Goal: Communication & Community: Answer question/provide support

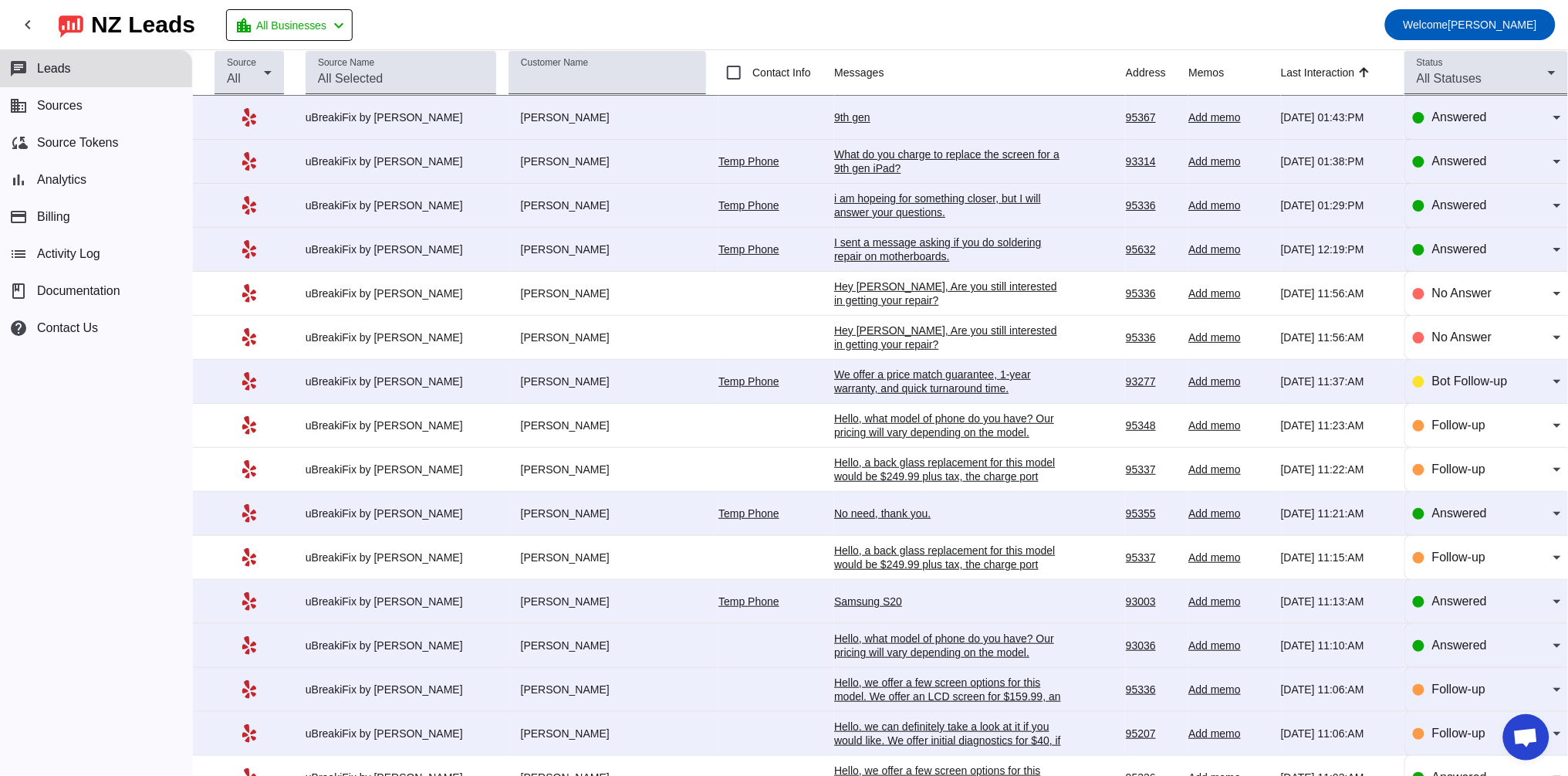
click at [834, 120] on div "9th gen" at bounding box center [950, 118] width 232 height 14
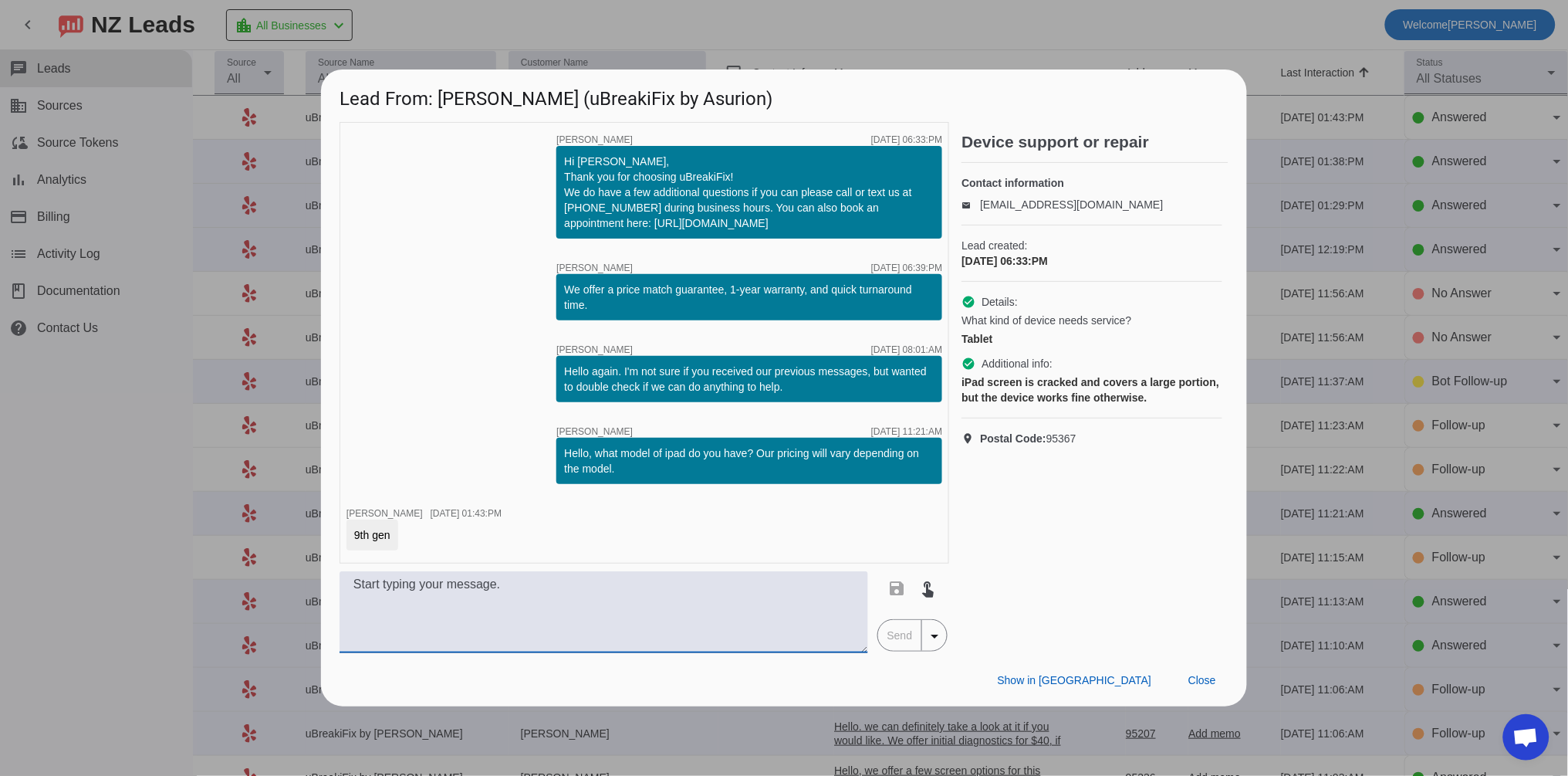
click at [444, 611] on textarea at bounding box center [604, 612] width 529 height 82
paste textarea "If only the digitizer is damaged, it would be $+tax. If the LCD is damaged, the…"
click at [531, 584] on textarea "If only the digitizer is damaged, it would be $+tax. If the LCD is damaged, the…" at bounding box center [604, 612] width 529 height 82
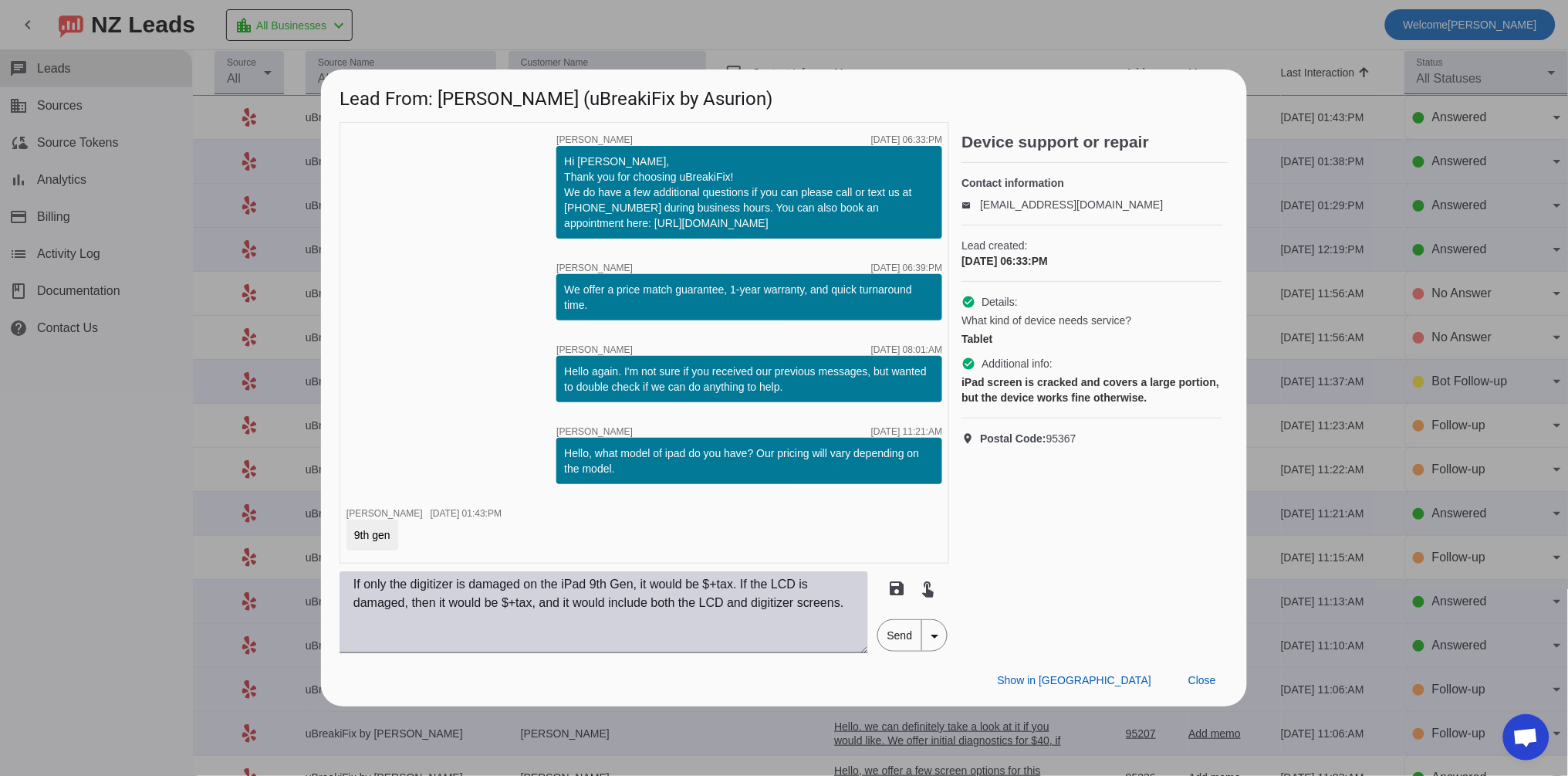
click at [726, 587] on textarea "If only the digitizer is damaged on the iPad 9th Gen, it would be $+tax. If the…" at bounding box center [604, 612] width 529 height 82
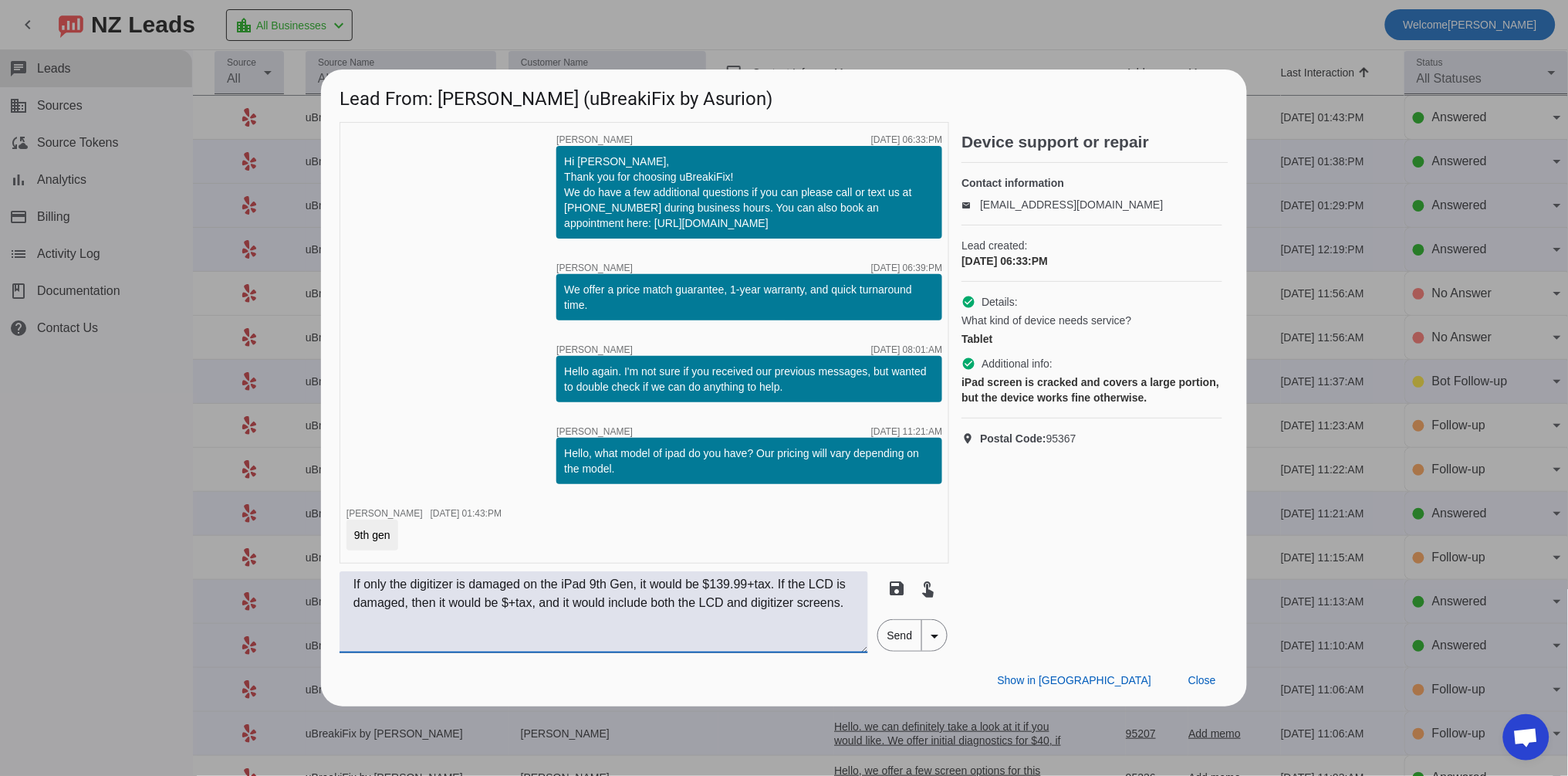
click at [528, 598] on textarea "If only the digitizer is damaged on the iPad 9th Gen, it would be $139.99+tax. …" at bounding box center [604, 612] width 529 height 82
type textarea "If only the digitizer is damaged on the iPad 9th Gen, it would be $139.99+tax. …"
click at [903, 641] on span "Send" at bounding box center [900, 635] width 44 height 31
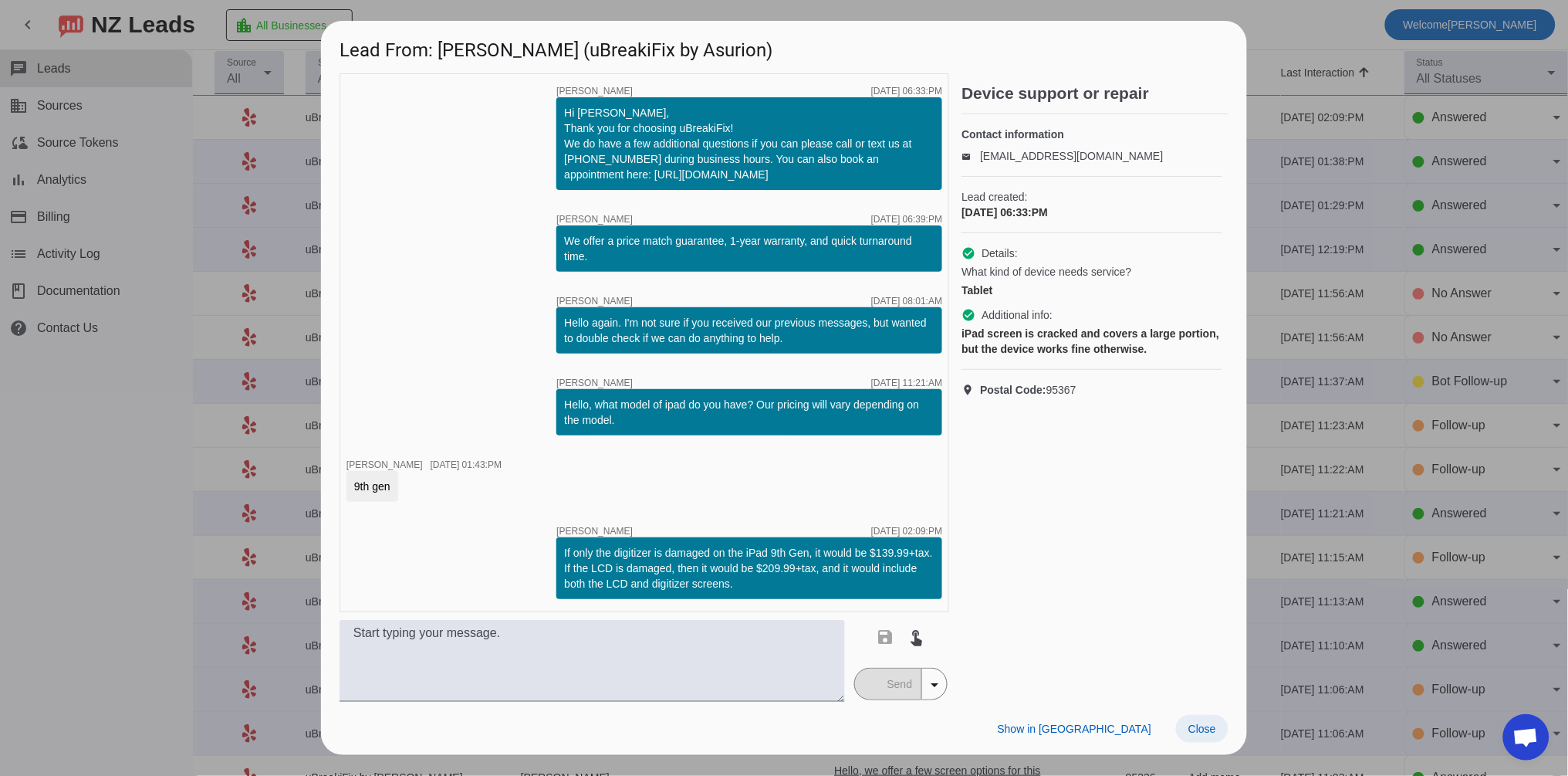
click at [1212, 729] on span "Close" at bounding box center [1202, 729] width 28 height 12
